Goal: Task Accomplishment & Management: Use online tool/utility

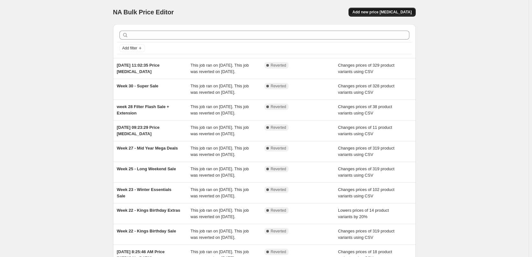
click at [408, 10] on span "Add new price [MEDICAL_DATA]" at bounding box center [381, 12] width 59 height 5
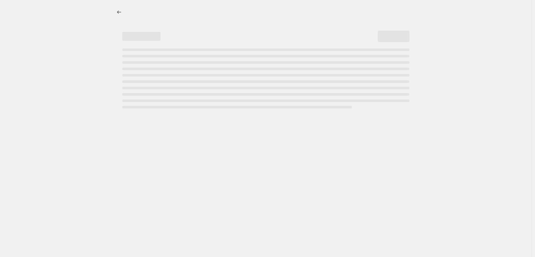
select select "percentage"
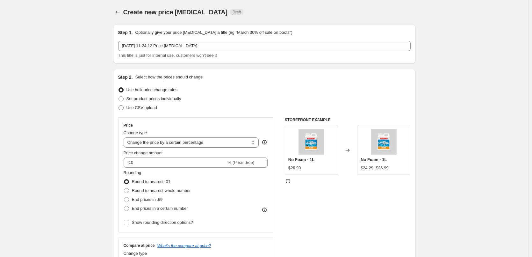
click at [126, 105] on label "Use CSV upload" at bounding box center [137, 107] width 39 height 9
click at [119, 105] on input "Use CSV upload" at bounding box center [118, 105] width 0 height 0
radio input "true"
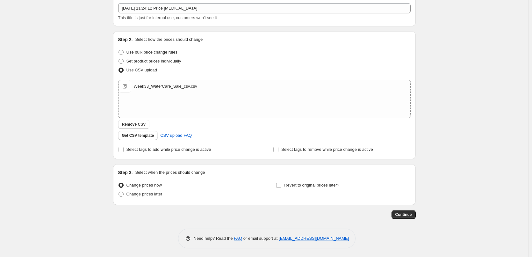
scroll to position [39, 0]
click at [136, 191] on span "Change prices later" at bounding box center [144, 192] width 36 height 5
click at [119, 191] on input "Change prices later" at bounding box center [118, 190] width 0 height 0
radio input "true"
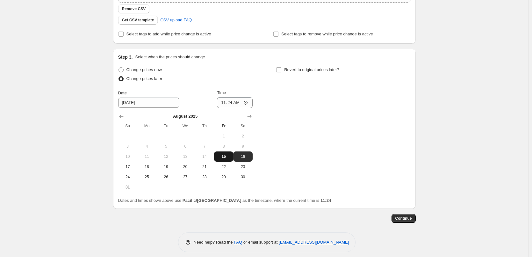
scroll to position [158, 0]
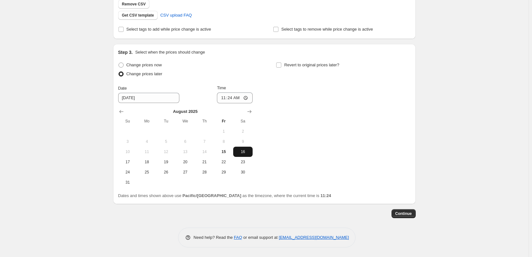
click at [245, 151] on span "16" at bounding box center [243, 151] width 14 height 5
click at [248, 97] on input "11:24" at bounding box center [235, 97] width 36 height 11
type input "00:01"
click at [298, 108] on div "Change prices now Change prices later Date [DATE] Time 00:[DATE] Mo Tu We Th Fr…" at bounding box center [264, 124] width 292 height 127
click at [281, 65] on input "Revert to original prices later?" at bounding box center [278, 64] width 5 height 5
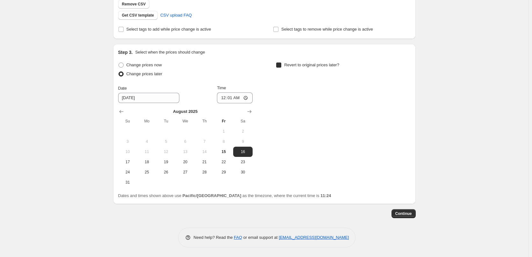
checkbox input "true"
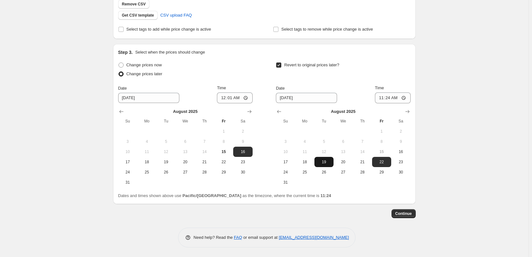
click at [320, 162] on span "19" at bounding box center [324, 161] width 14 height 5
type input "[DATE]"
click at [406, 98] on input "11:24" at bounding box center [393, 97] width 36 height 11
type input "23:59"
click at [407, 71] on div "Revert to original prices later?" at bounding box center [343, 70] width 134 height 19
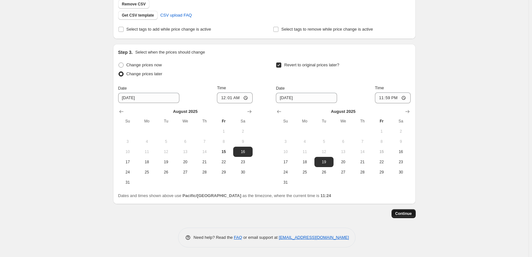
click at [401, 212] on span "Continue" at bounding box center [403, 213] width 17 height 5
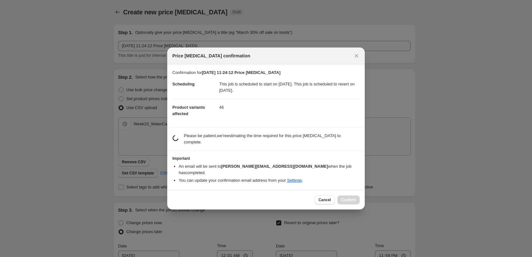
scroll to position [0, 0]
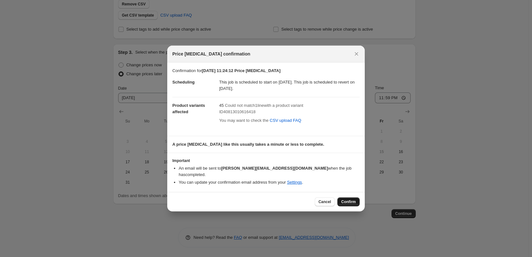
click at [348, 199] on span "Confirm" at bounding box center [348, 201] width 15 height 5
